Goal: Task Accomplishment & Management: Complete application form

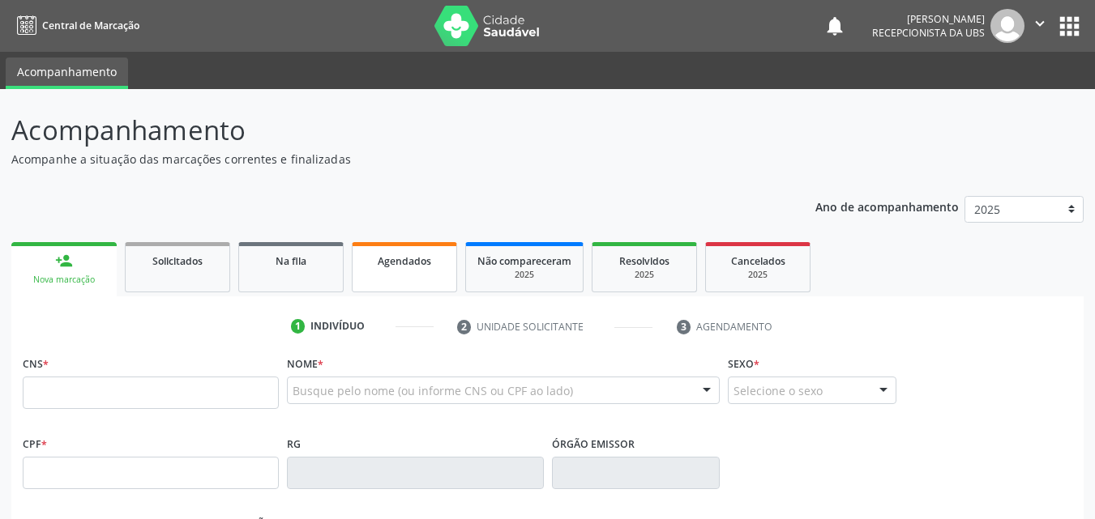
click at [405, 267] on span "Agendados" at bounding box center [404, 261] width 53 height 14
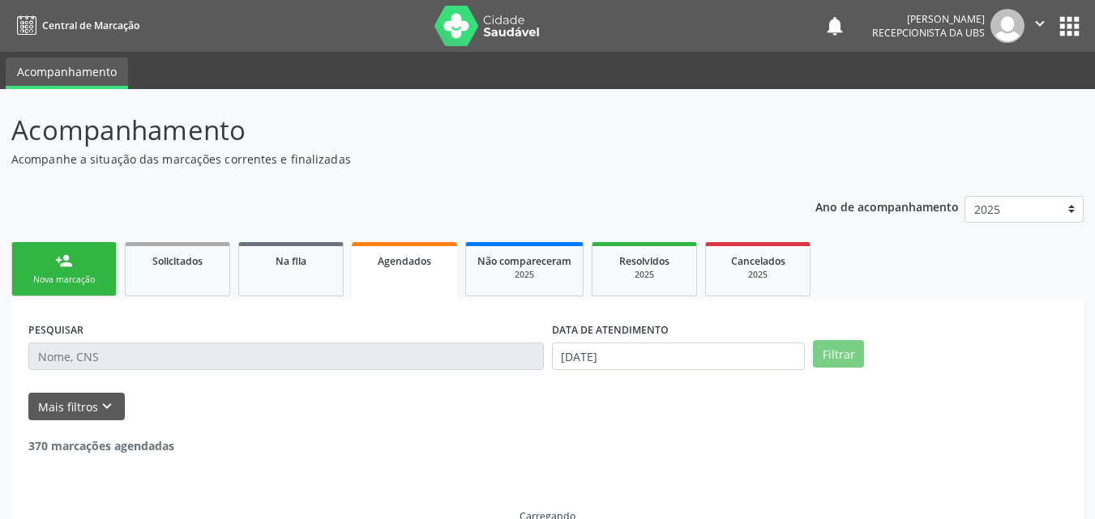
click at [104, 356] on input "text" at bounding box center [285, 357] width 515 height 28
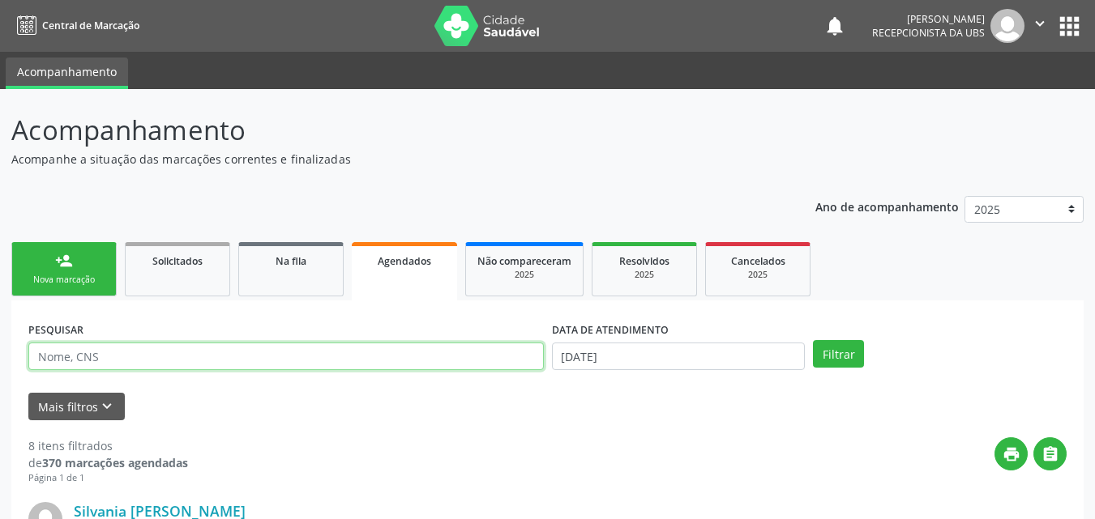
click at [291, 347] on input "text" at bounding box center [285, 357] width 515 height 28
type input "[PERSON_NAME]"
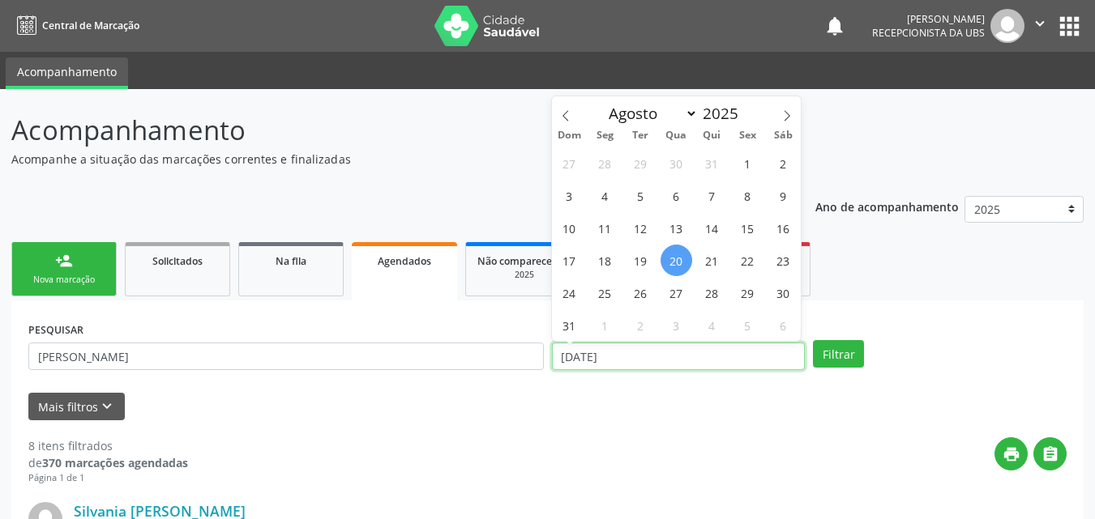
drag, startPoint x: 647, startPoint y: 356, endPoint x: 546, endPoint y: 364, distance: 101.6
click at [553, 362] on input "[DATE]" at bounding box center [679, 357] width 254 height 28
click at [848, 354] on button "Filtrar" at bounding box center [838, 354] width 51 height 28
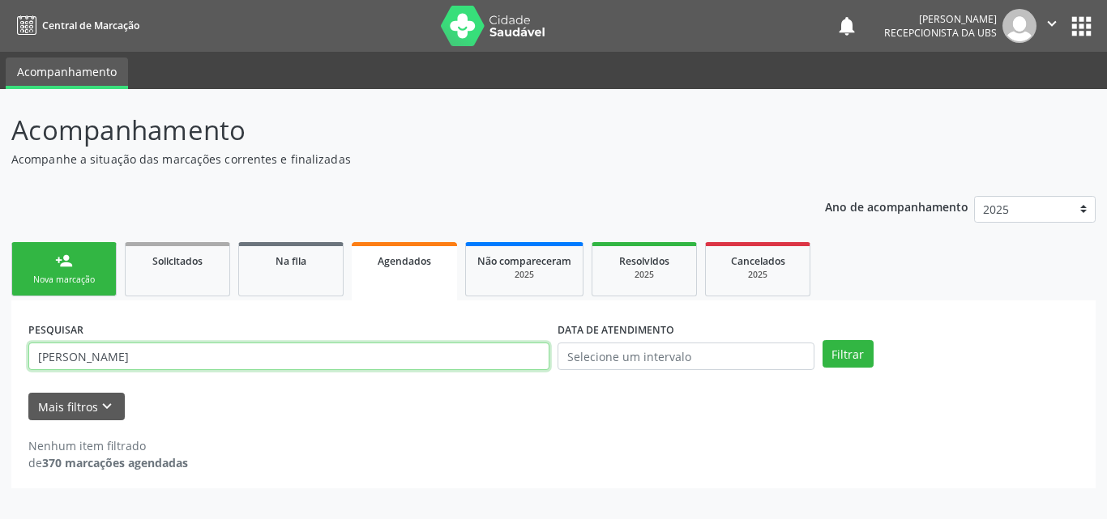
drag, startPoint x: 171, startPoint y: 358, endPoint x: 0, endPoint y: 350, distance: 171.2
click at [0, 350] on div "Acompanhamento Acompanhe a situação das marcações correntes e finalizadas Relat…" at bounding box center [553, 304] width 1107 height 430
paste input "709008804826914"
type input "709008804826914"
click at [823, 340] on button "Filtrar" at bounding box center [848, 354] width 51 height 28
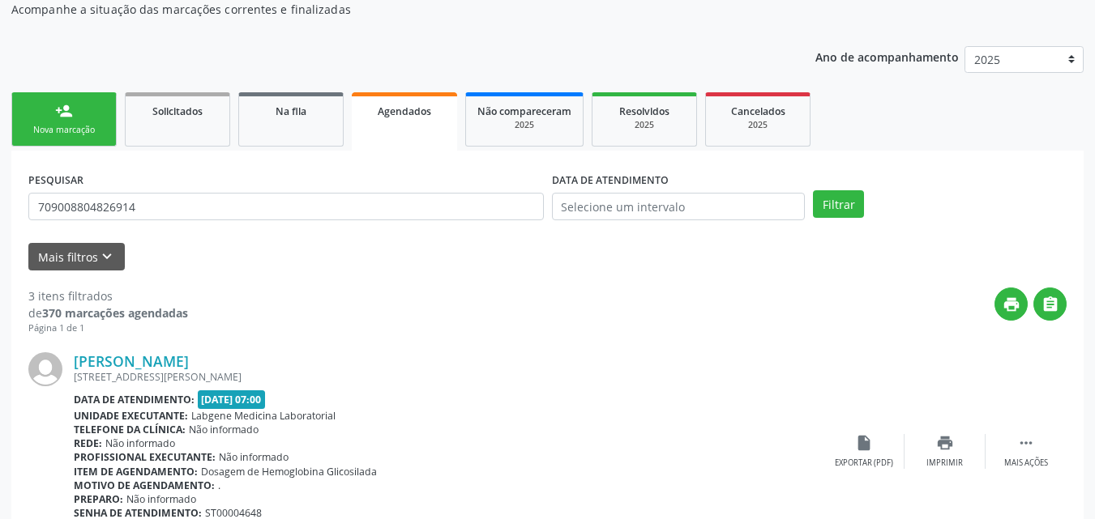
scroll to position [46, 0]
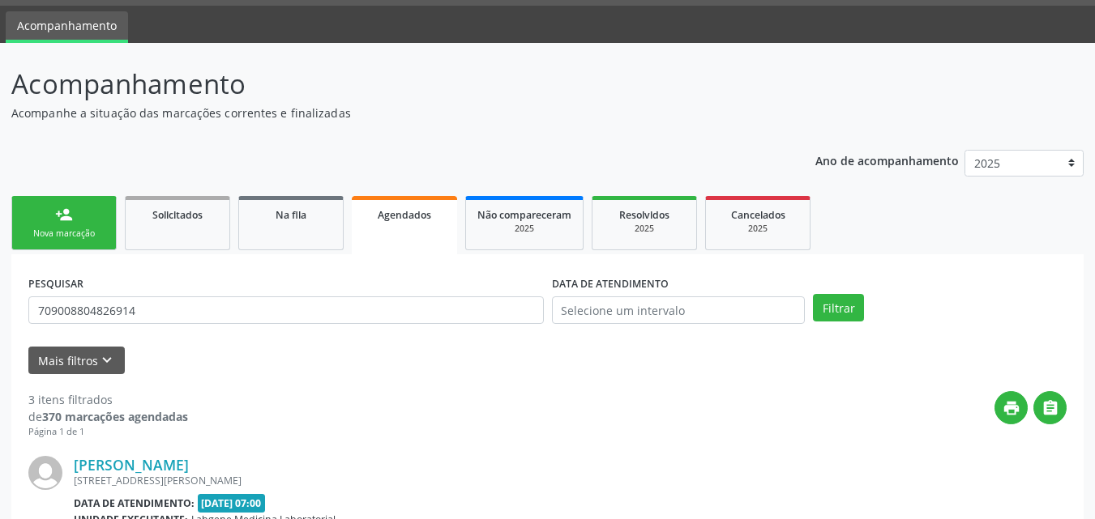
click at [68, 226] on link "person_add Nova marcação" at bounding box center [63, 223] width 105 height 54
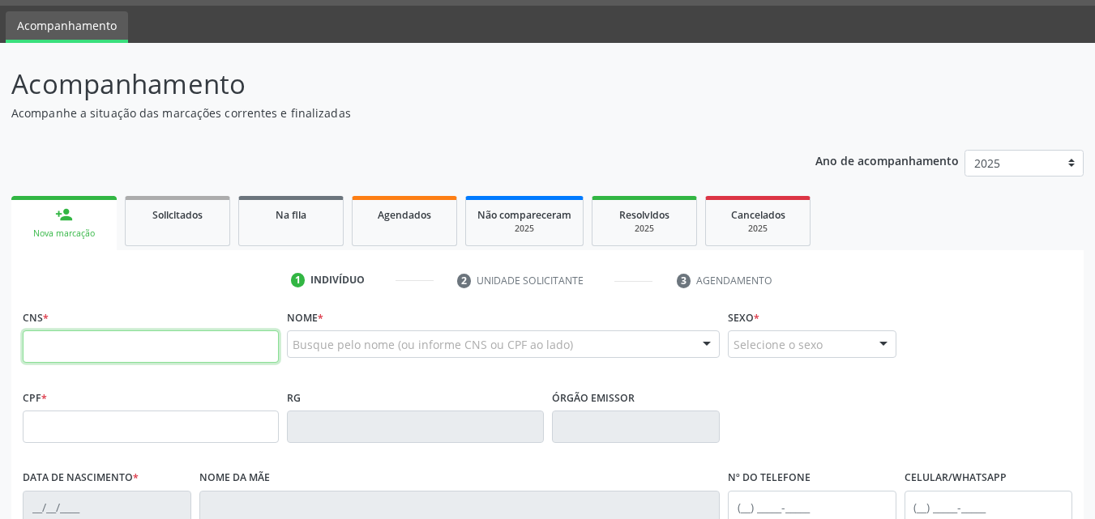
click at [186, 353] on input "text" at bounding box center [151, 347] width 256 height 32
paste input "709 0088 0482 6914"
type input "709 0088 0482 6914"
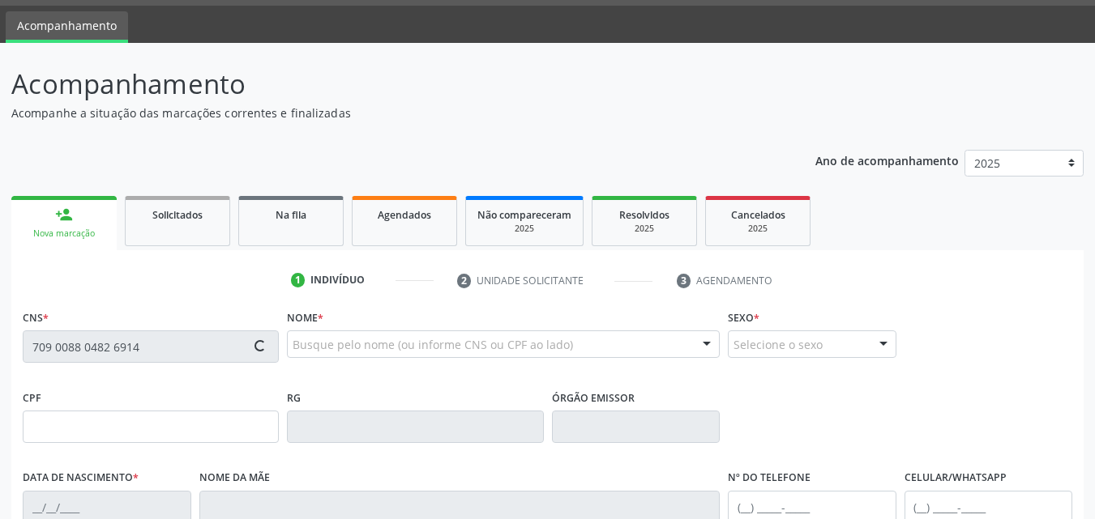
type input "844.200.814-49"
type input "[DATE]"
type input "[PERSON_NAME]"
type input "[PHONE_NUMBER]"
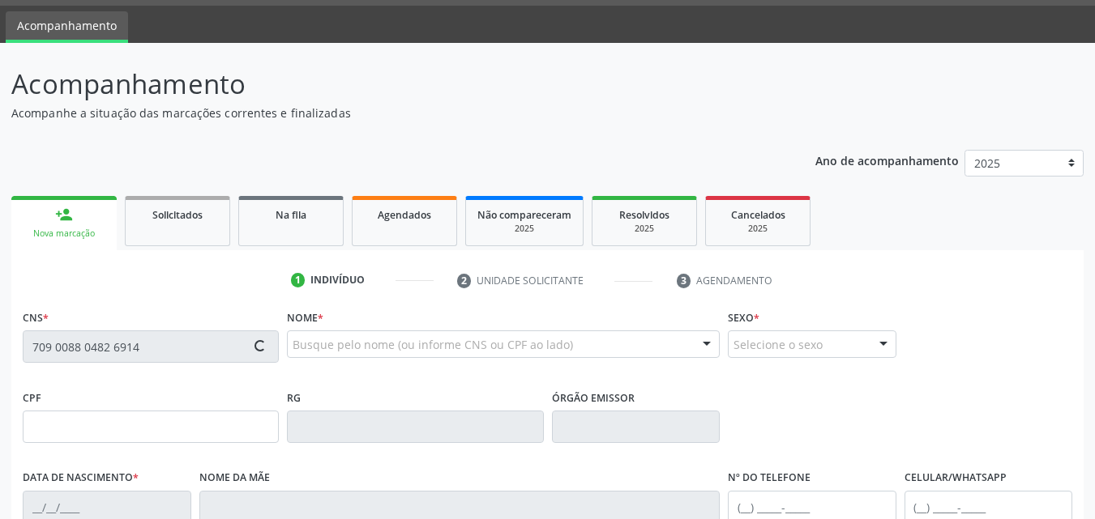
type input "235"
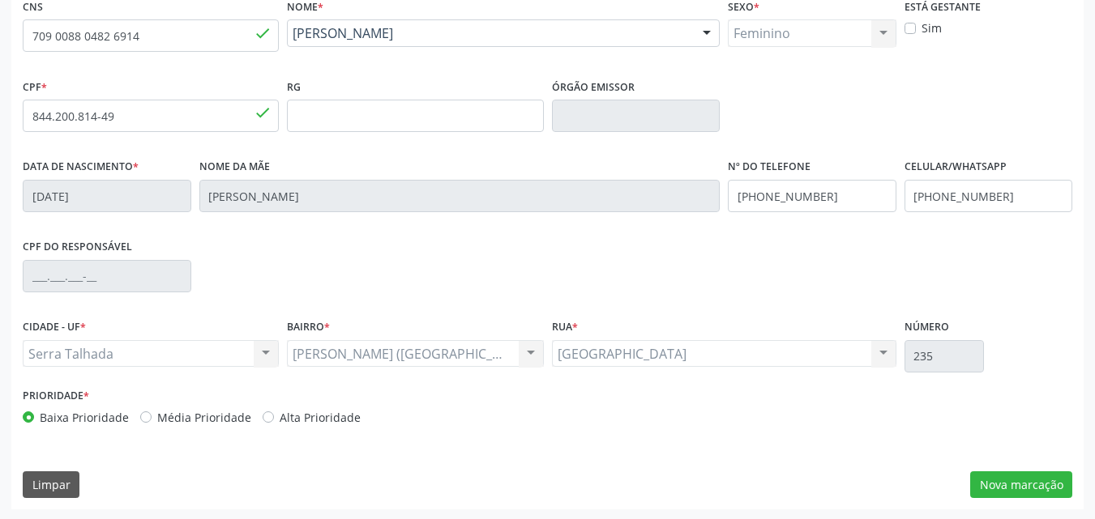
scroll to position [359, 0]
click at [1019, 475] on button "Nova marcação" at bounding box center [1021, 484] width 102 height 28
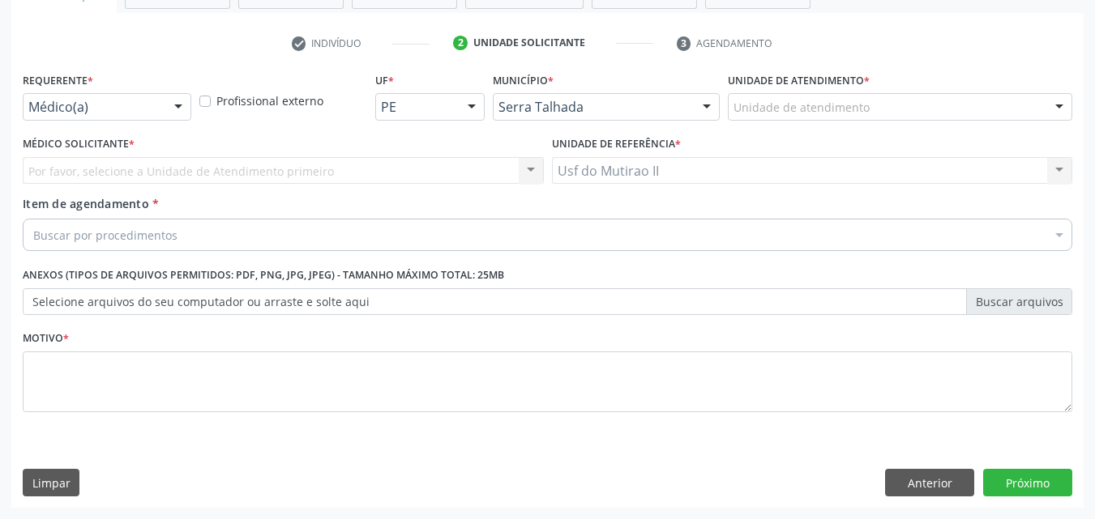
scroll to position [284, 0]
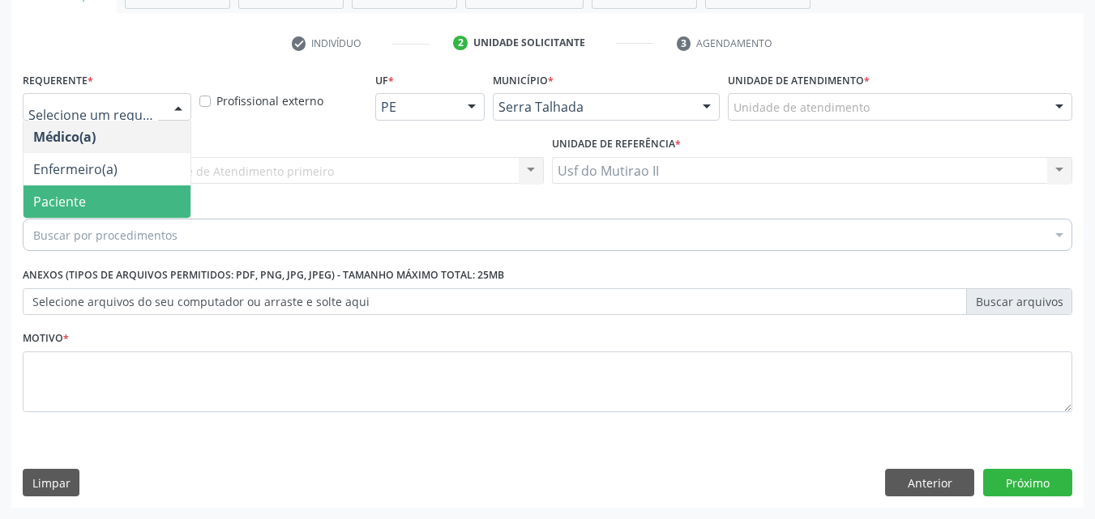
click at [96, 187] on span "Paciente" at bounding box center [107, 202] width 167 height 32
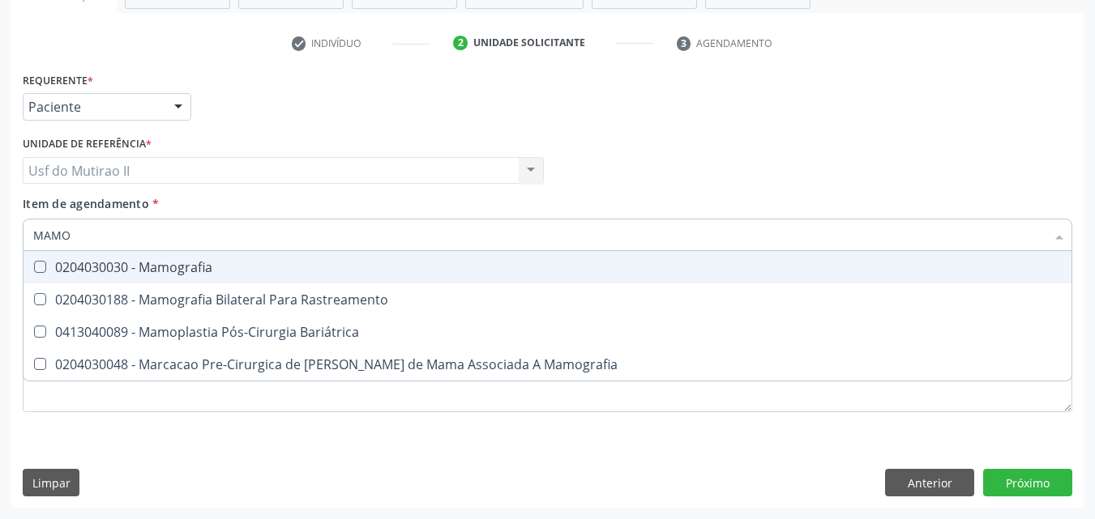
type input "MAMOG"
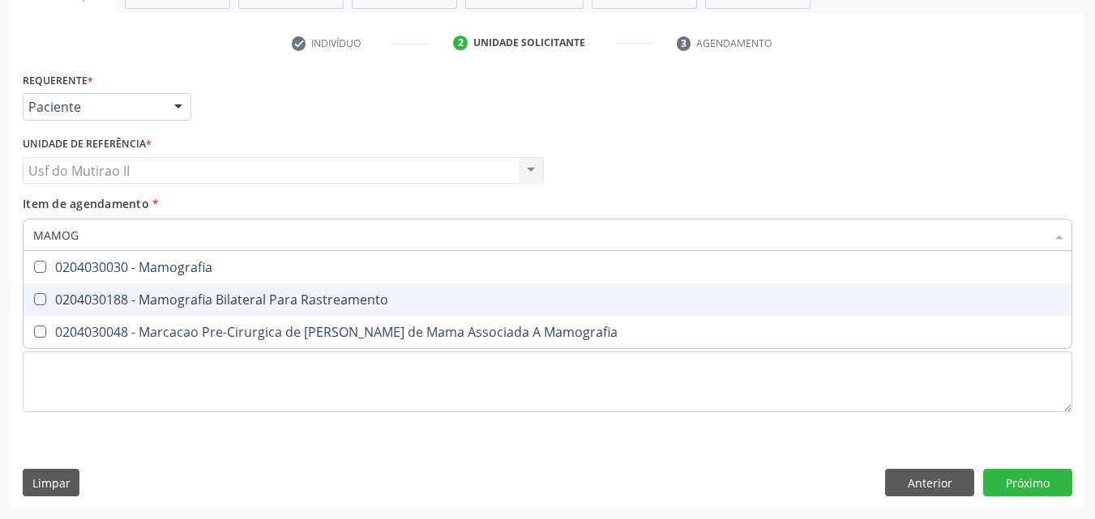
click at [211, 306] on div "0204030188 - Mamografia Bilateral Para Rastreamento" at bounding box center [547, 299] width 1028 height 13
checkbox Rastreamento "true"
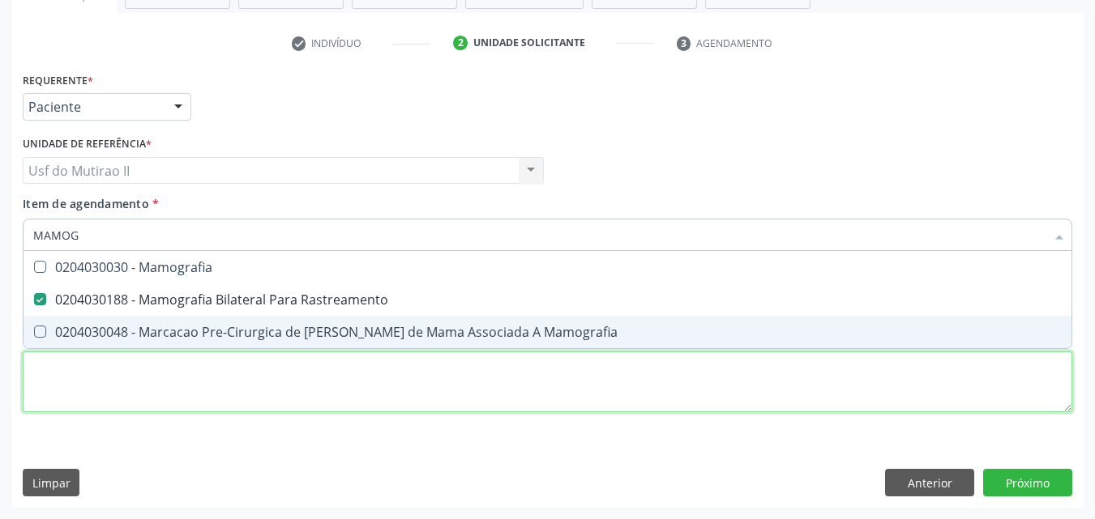
click at [246, 361] on div "Requerente * Paciente Médico(a) Enfermeiro(a) Paciente Nenhum resultado encontr…" at bounding box center [547, 251] width 1049 height 367
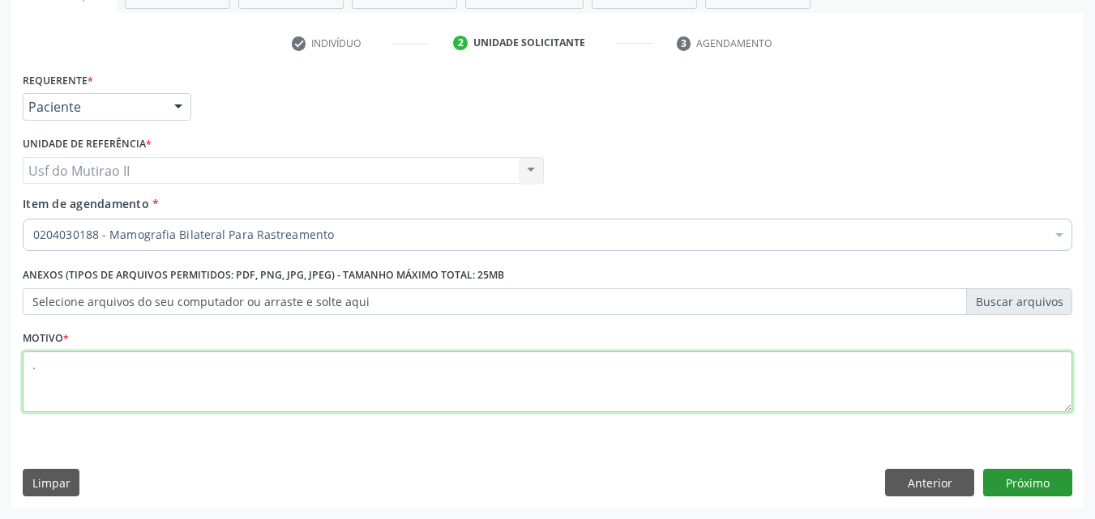
type textarea "."
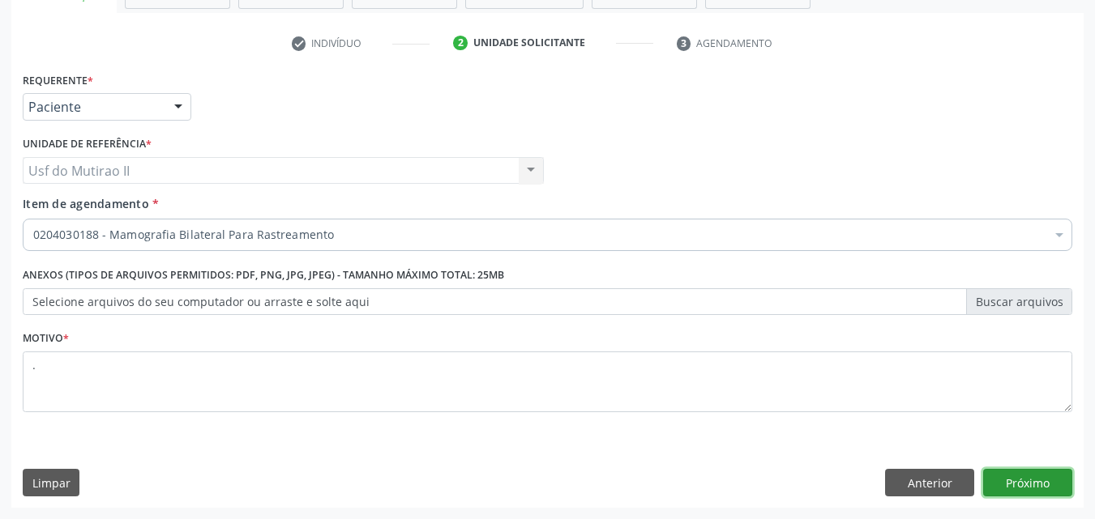
click at [1028, 485] on button "Próximo" at bounding box center [1027, 483] width 89 height 28
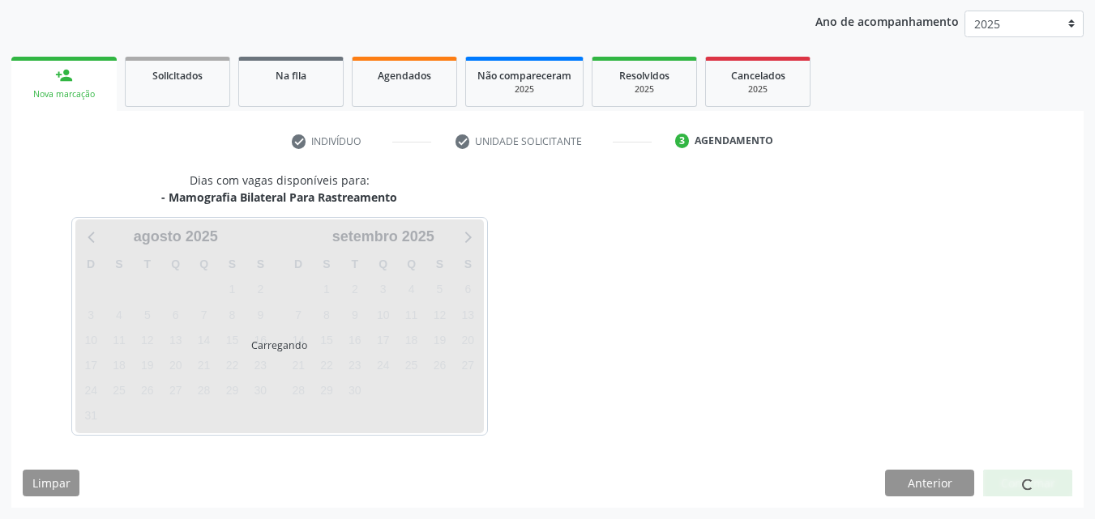
scroll to position [186, 0]
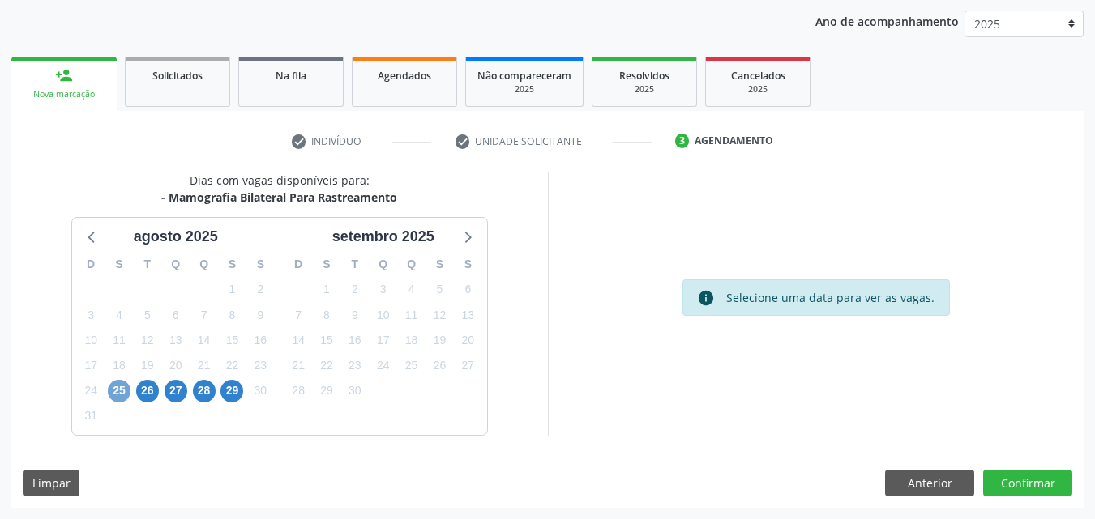
click at [117, 391] on span "25" at bounding box center [119, 391] width 23 height 23
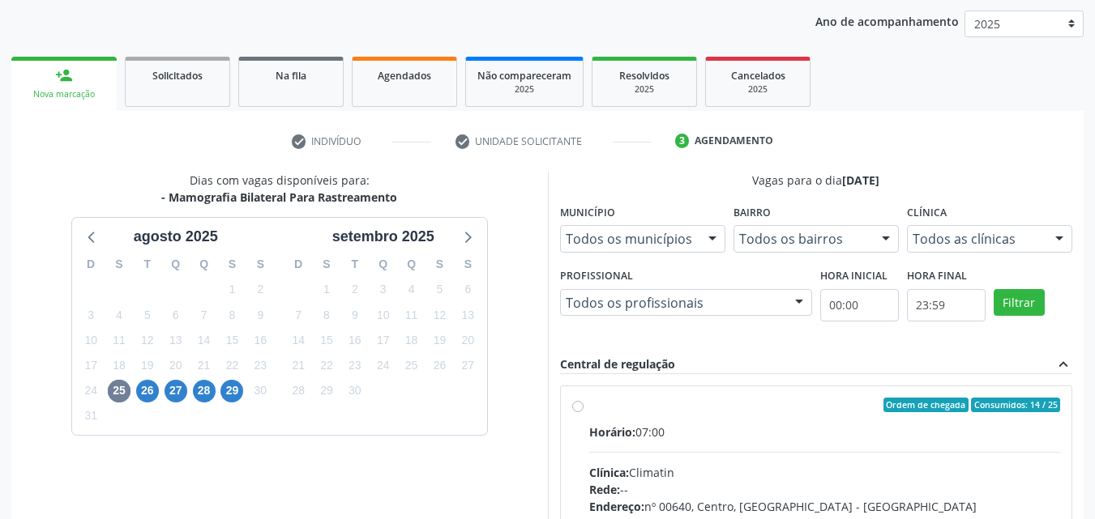
click at [589, 401] on label "Ordem de chegada Consumidos: 14 / 25 Horário: 07:00 Clínica: Climatin Rede: -- …" at bounding box center [825, 522] width 472 height 249
click at [573, 401] on input "Ordem de chegada Consumidos: 14 / 25 Horário: 07:00 Clínica: Climatin Rede: -- …" at bounding box center [577, 405] width 11 height 15
radio input "true"
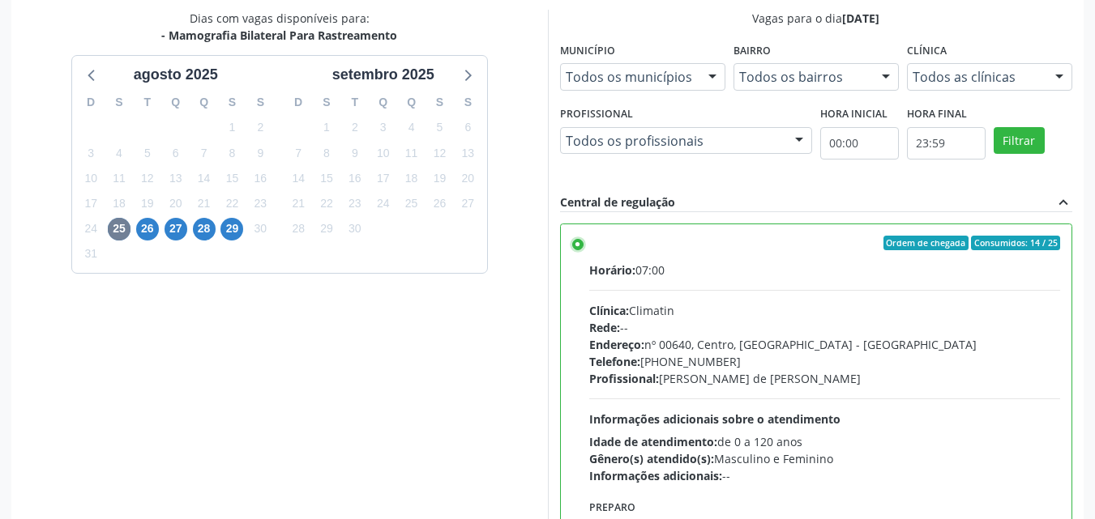
scroll to position [449, 0]
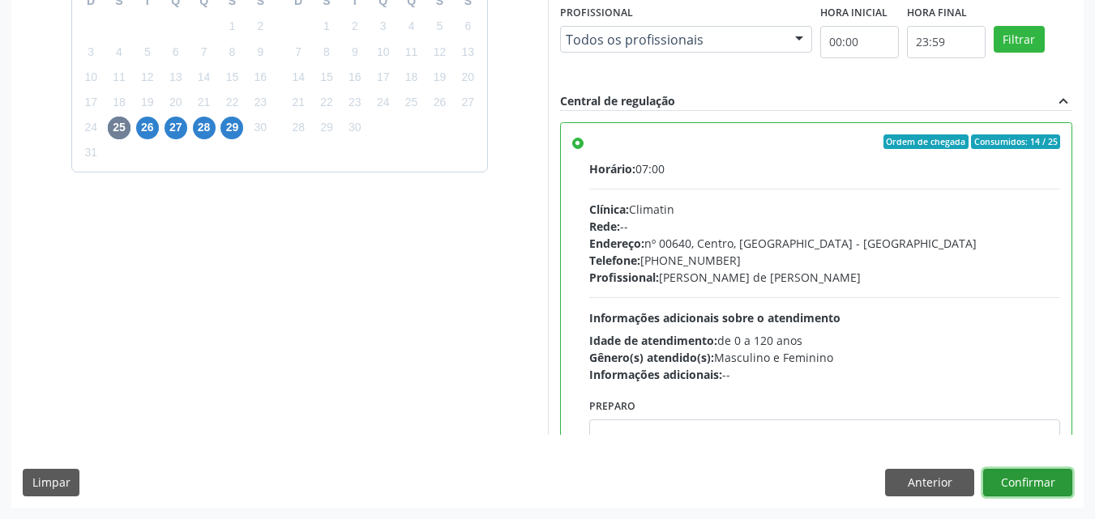
click at [1016, 471] on button "Confirmar" at bounding box center [1027, 483] width 89 height 28
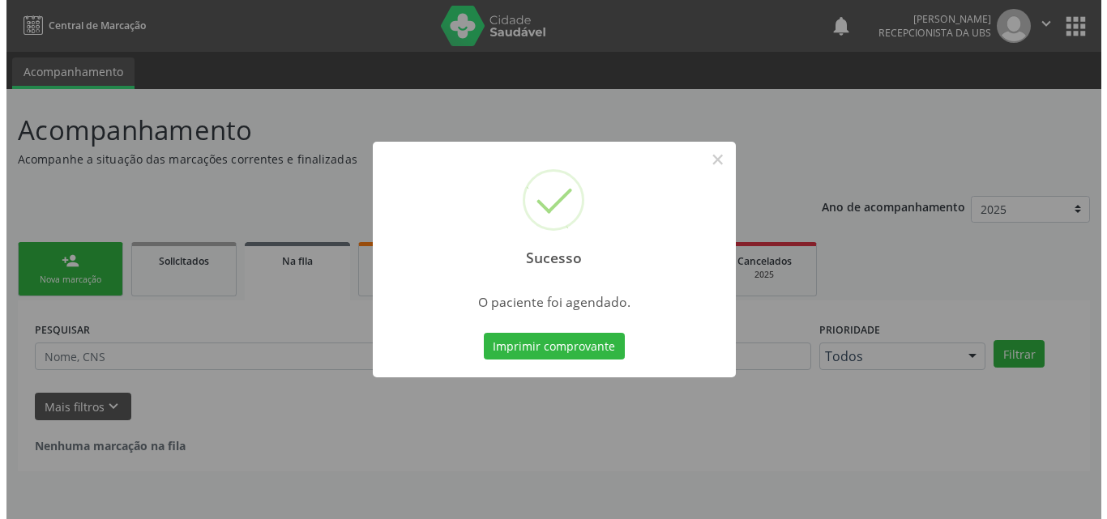
scroll to position [0, 0]
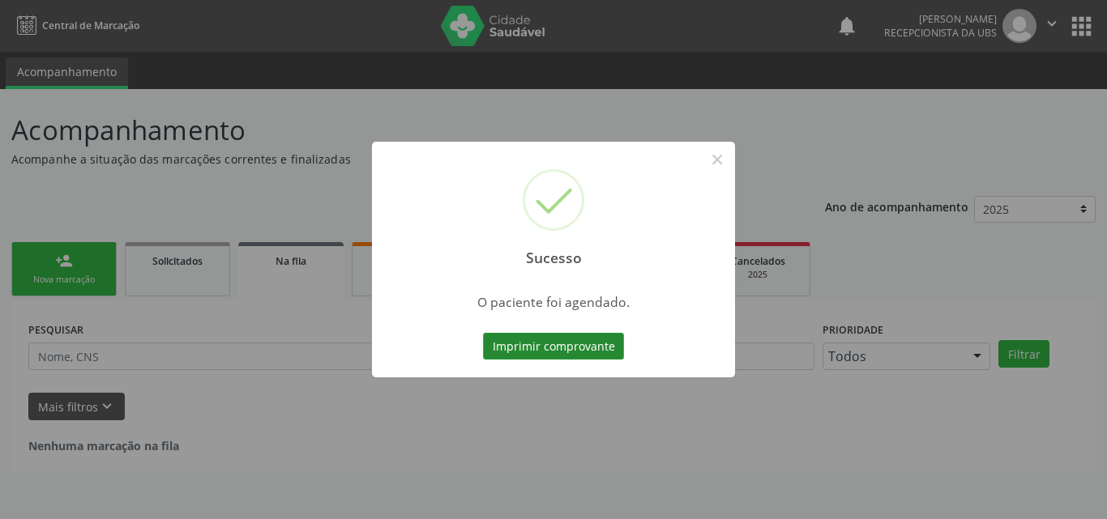
click at [575, 342] on button "Imprimir comprovante" at bounding box center [553, 347] width 141 height 28
